Goal: Task Accomplishment & Management: Use online tool/utility

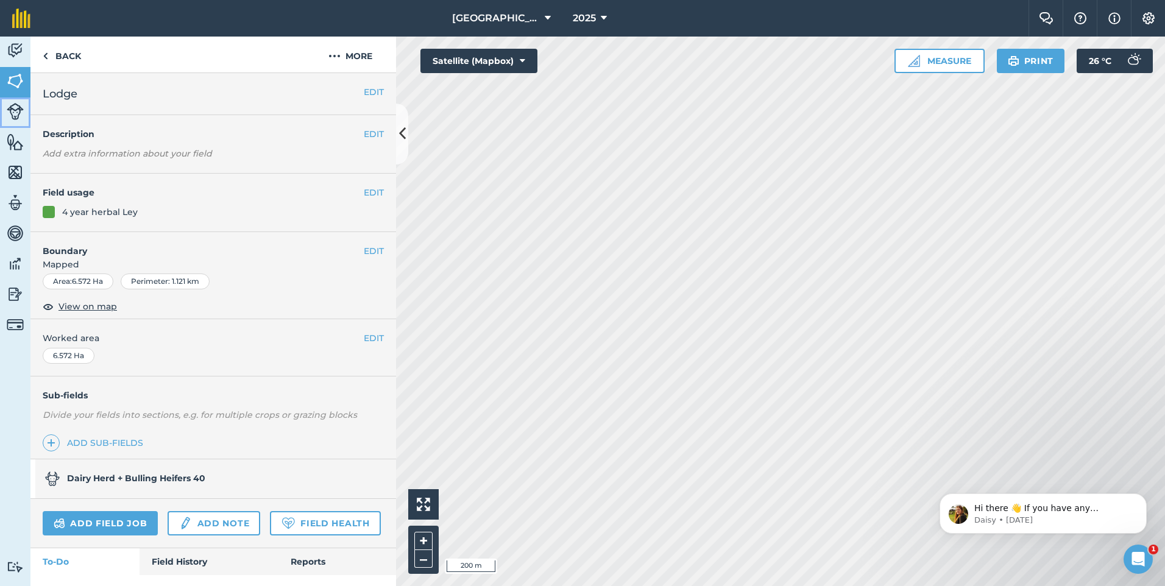
click at [9, 111] on img at bounding box center [15, 111] width 17 height 17
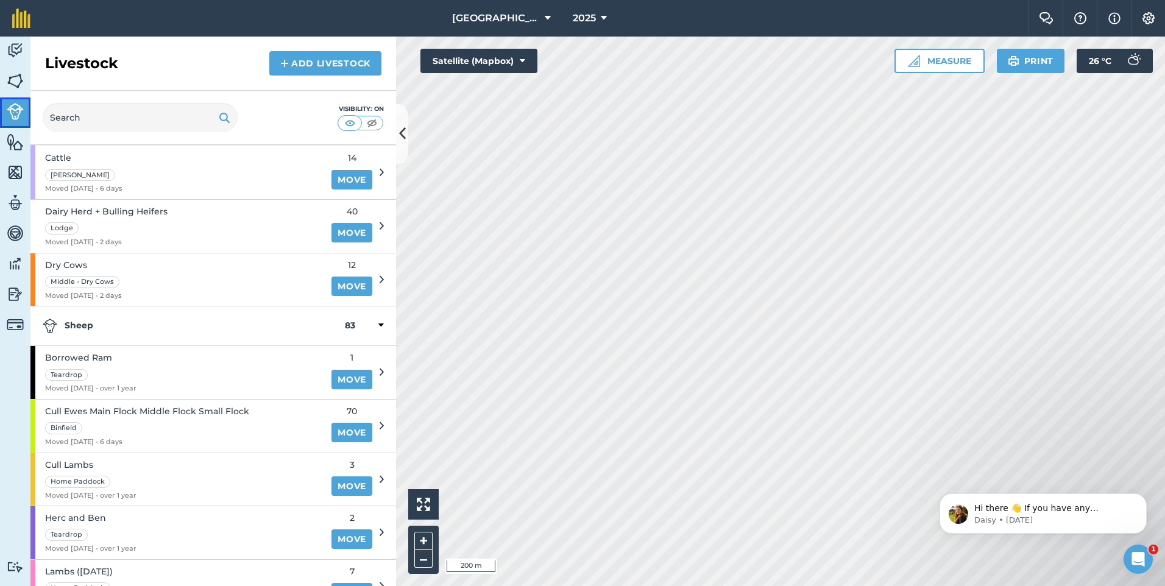
scroll to position [244, 0]
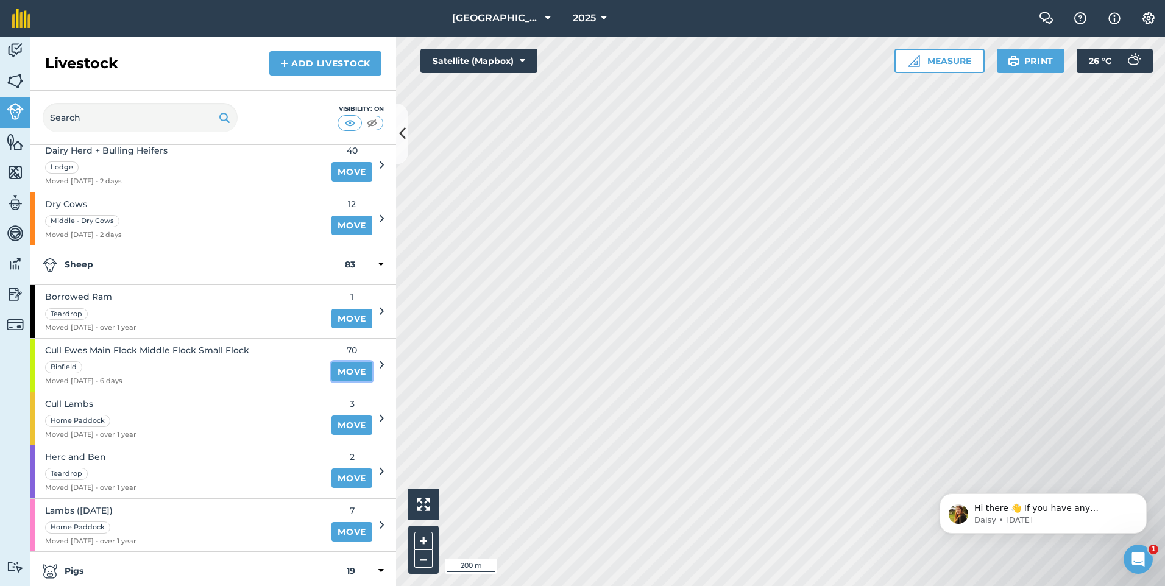
click at [336, 370] on link "Move" at bounding box center [351, 371] width 41 height 19
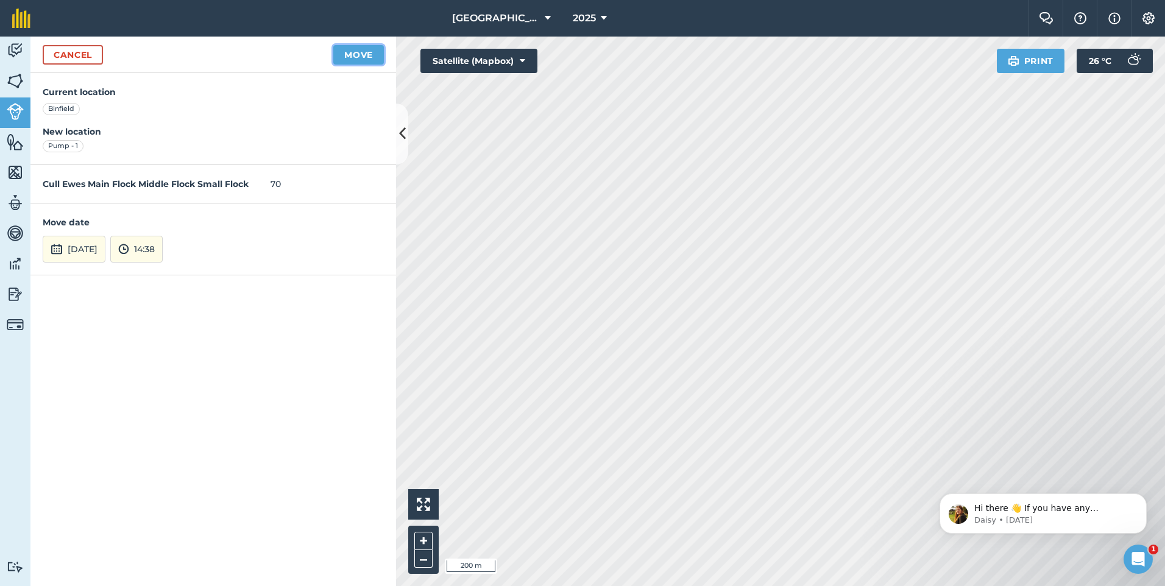
click at [355, 51] on button "Move" at bounding box center [358, 54] width 51 height 19
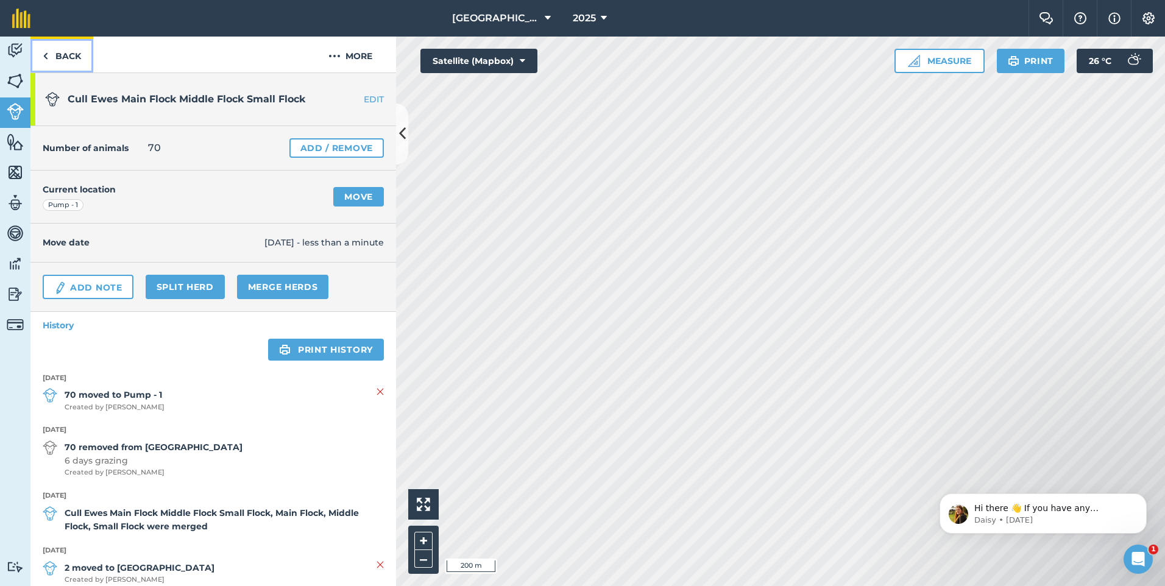
click at [67, 56] on link "Back" at bounding box center [61, 55] width 63 height 36
